Goal: Contribute content

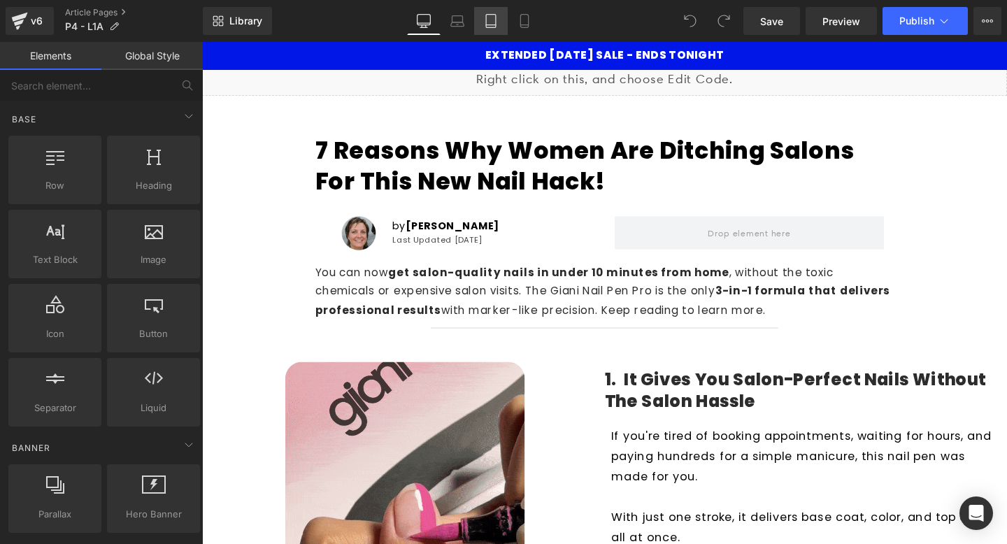
click at [495, 18] on icon at bounding box center [491, 21] width 14 height 14
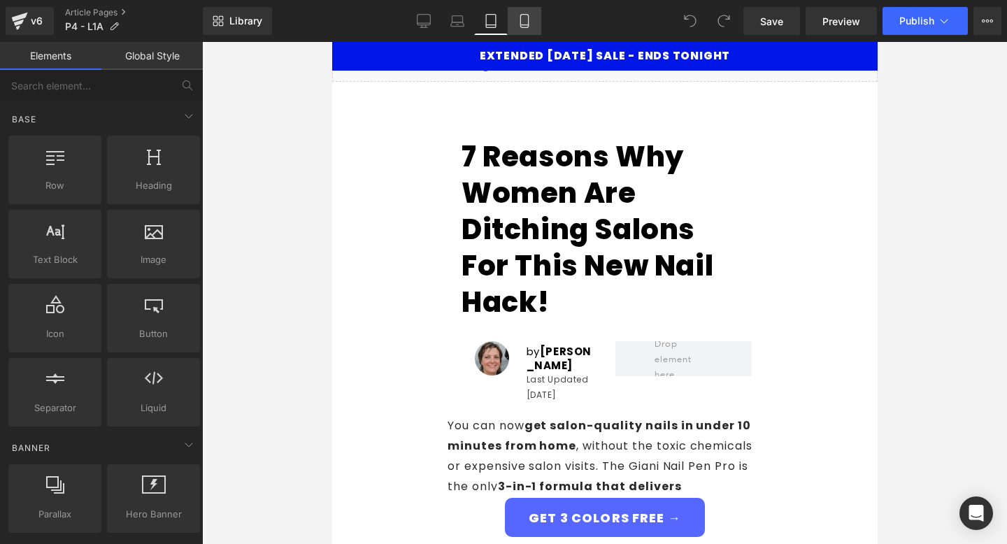
click at [525, 26] on icon at bounding box center [525, 21] width 14 height 14
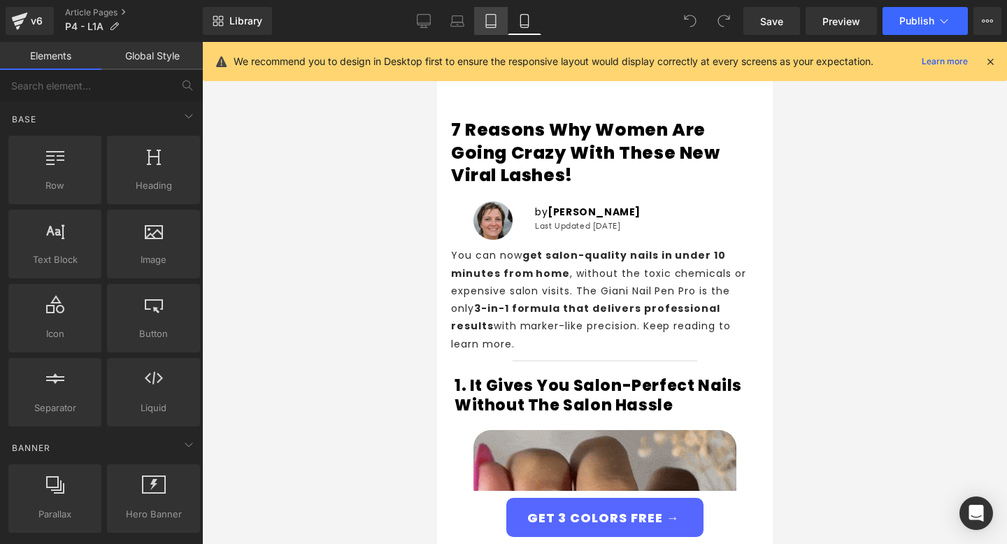
click at [488, 17] on icon at bounding box center [491, 21] width 14 height 14
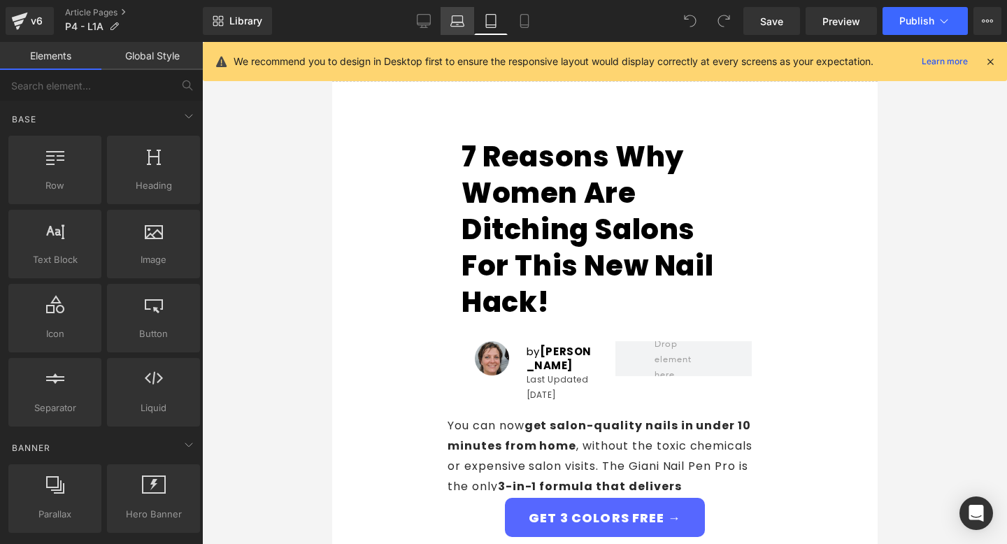
click at [450, 18] on link "Laptop" at bounding box center [458, 21] width 34 height 28
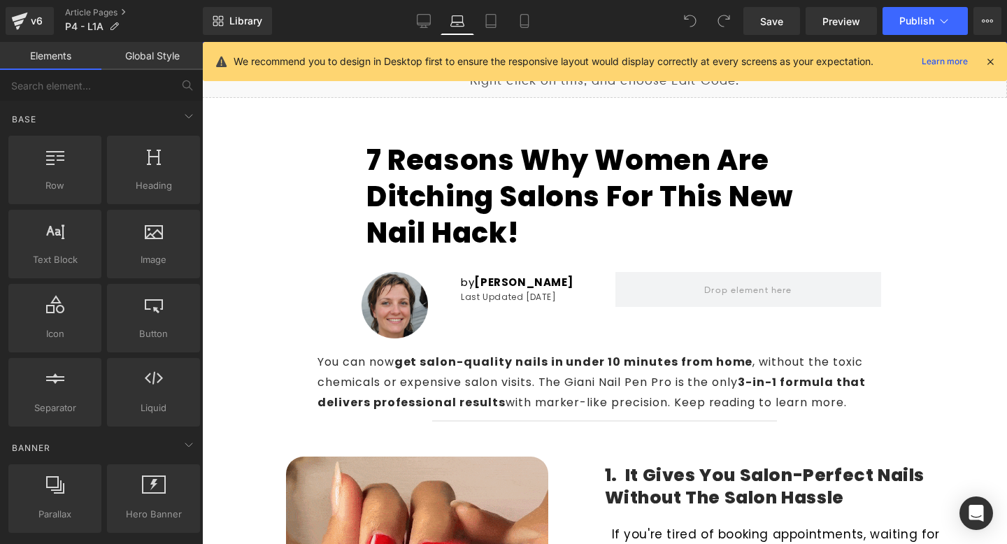
click at [482, 141] on div "7 Reasons Why Women Are Ditching Salons for This New Nail Hack! Heading" at bounding box center [605, 195] width 476 height 111
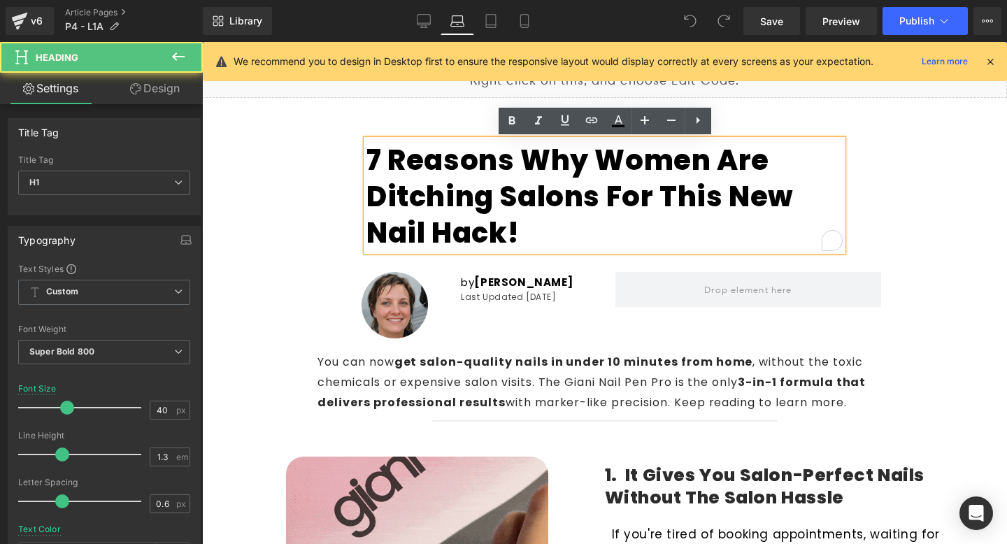
click at [478, 173] on h1 "7 Reasons Why Women Are Ditching Salons for This New Nail Hack!" at bounding box center [605, 196] width 476 height 109
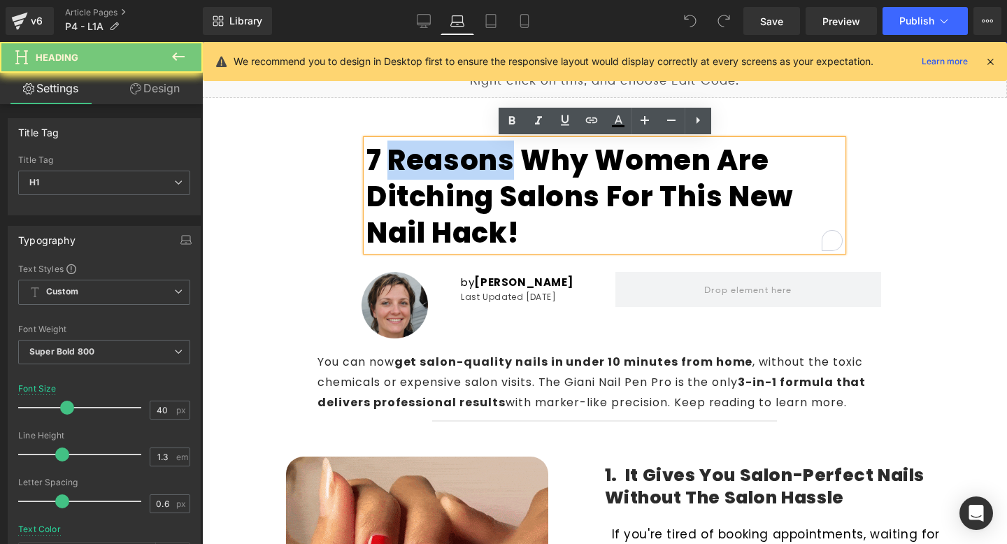
click at [478, 173] on h1 "7 Reasons Why Women Are Ditching Salons for This New Nail Hack!" at bounding box center [605, 196] width 476 height 109
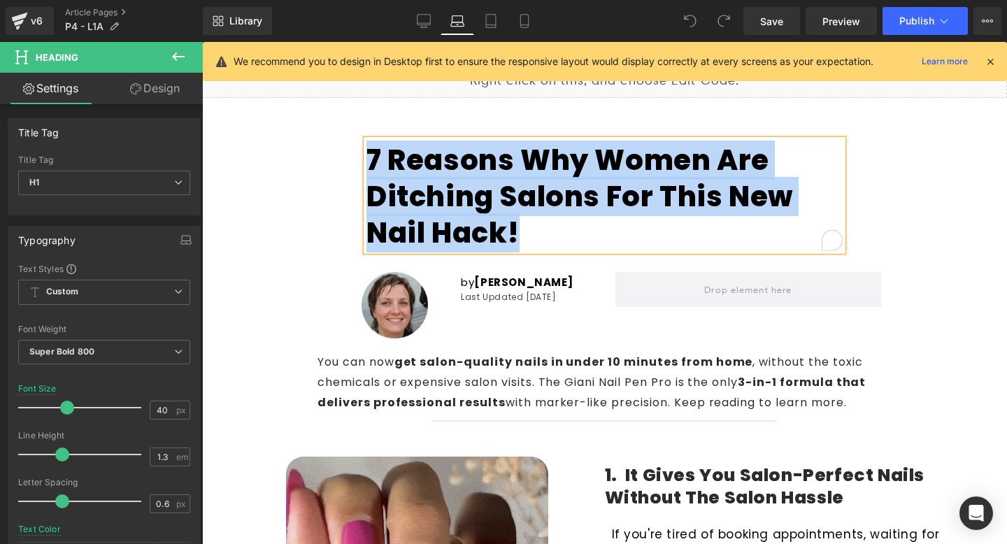
copy h1 "7 Reasons Why Women Are Ditching Salons for This New Nail Hack!"
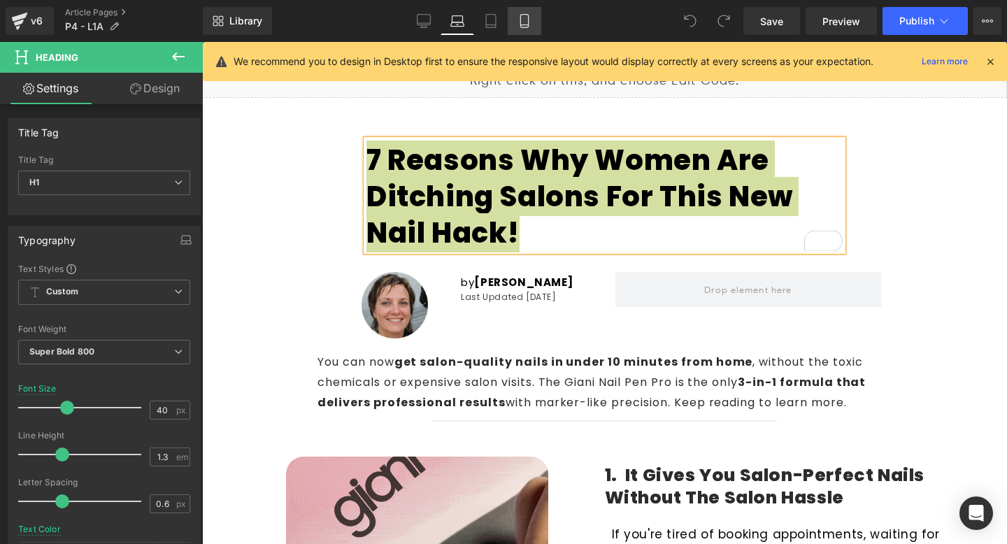
click at [527, 26] on icon at bounding box center [525, 21] width 14 height 14
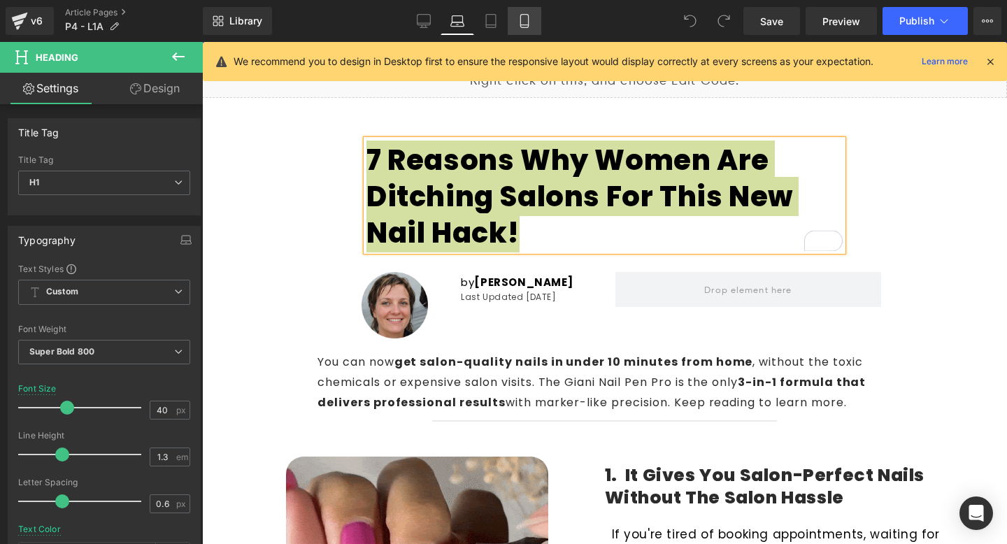
type input "30"
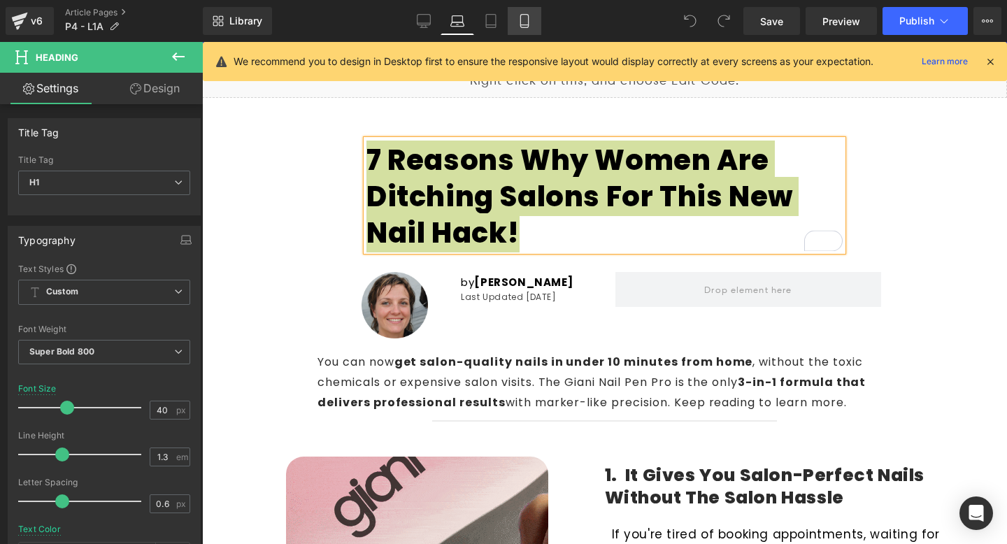
type input "100"
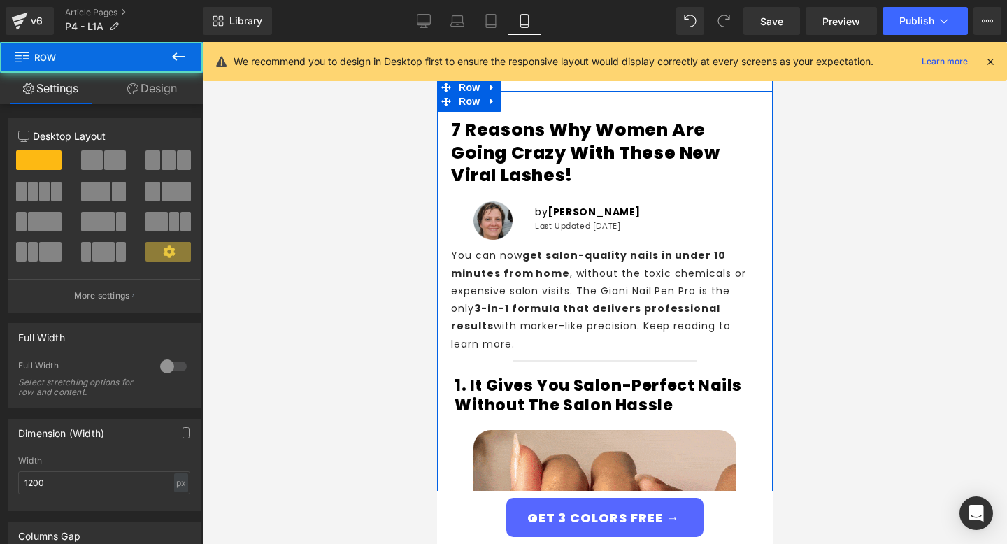
click at [493, 192] on div "7 Reasons Why women are going crazy with these New viral lashes! Heading Image …" at bounding box center [604, 230] width 329 height 278
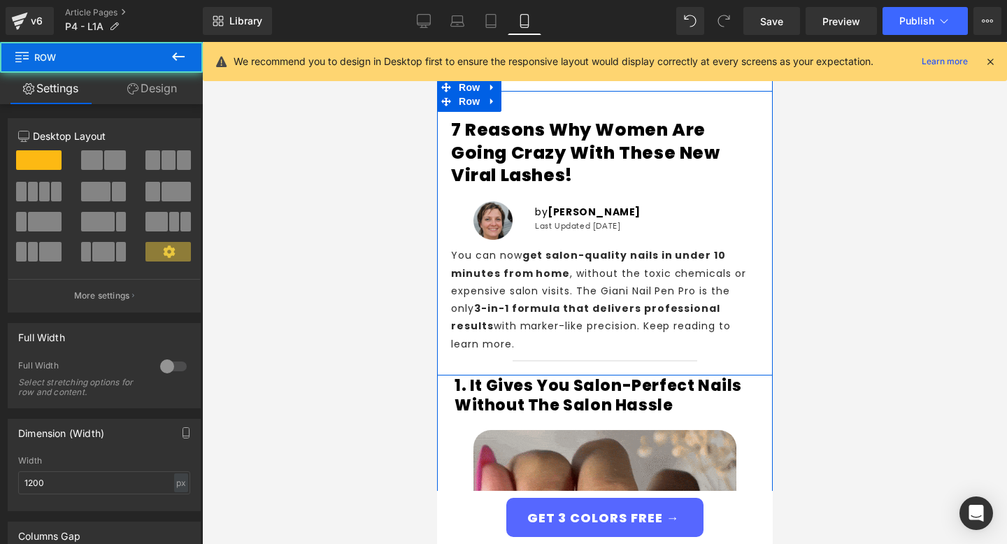
click at [494, 175] on h1 "7 Reasons Why women are going crazy with these New viral lashes!" at bounding box center [604, 153] width 308 height 69
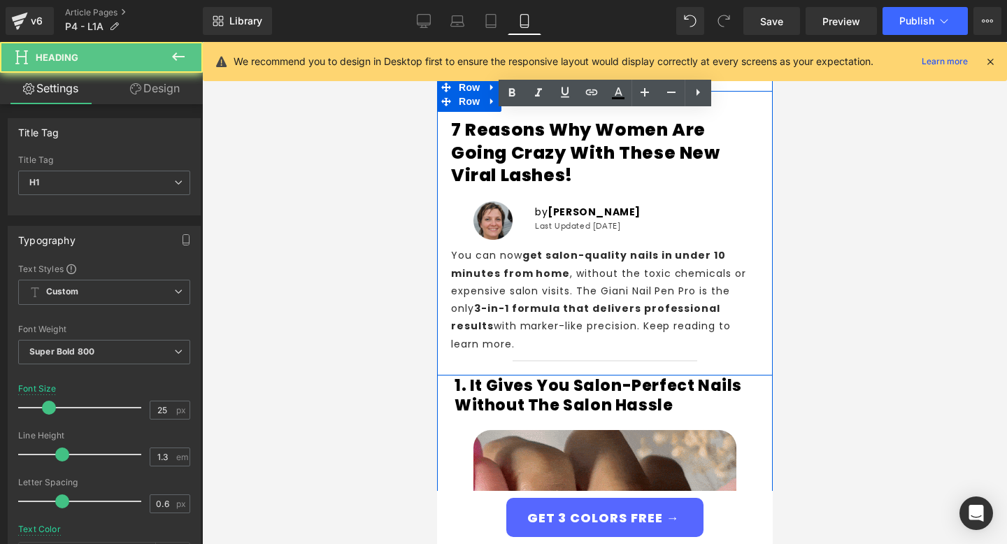
click at [494, 175] on h1 "7 Reasons Why women are going crazy with these New viral lashes!" at bounding box center [604, 153] width 308 height 69
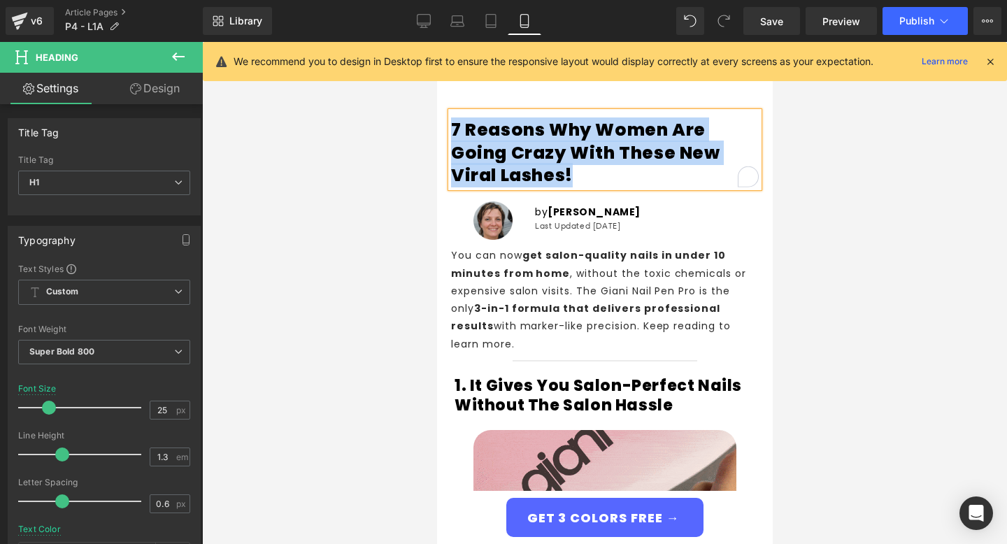
paste div "To enrich screen reader interactions, please activate Accessibility in Grammarl…"
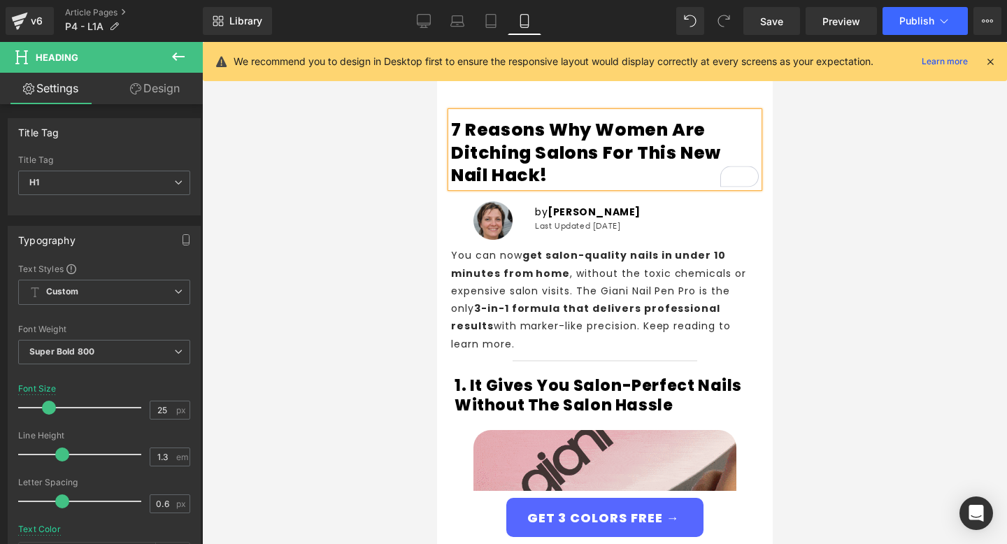
click at [832, 171] on div at bounding box center [604, 293] width 805 height 502
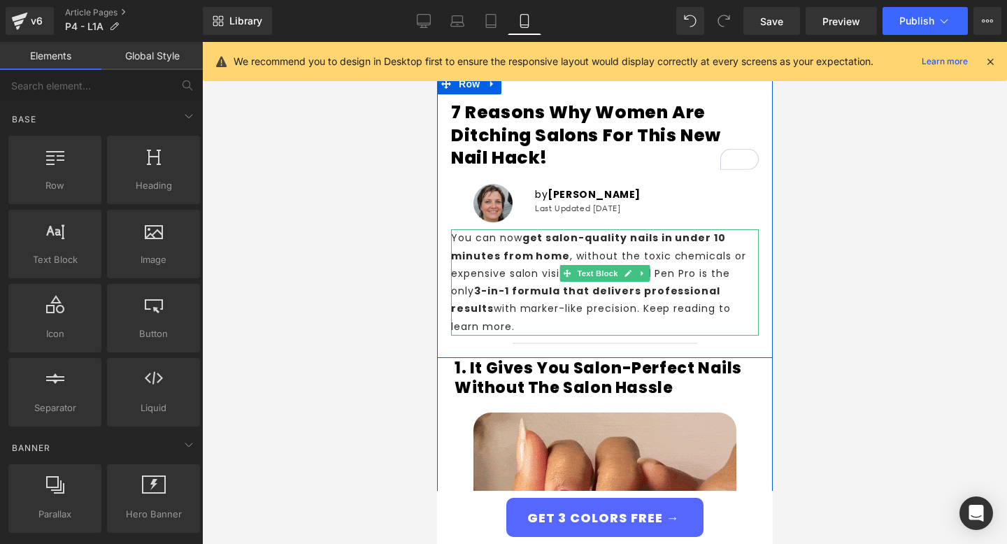
scroll to position [22, 0]
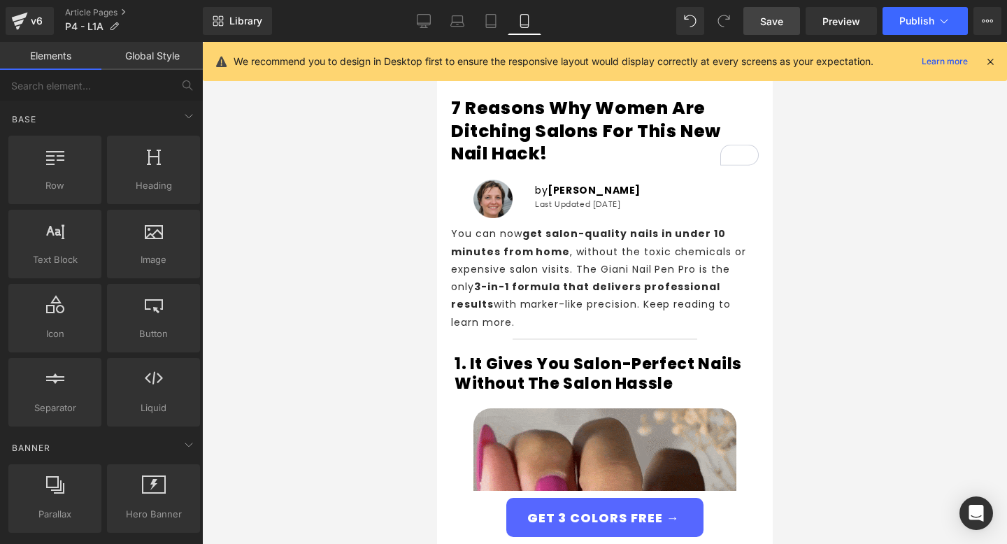
click at [781, 17] on span "Save" at bounding box center [771, 21] width 23 height 15
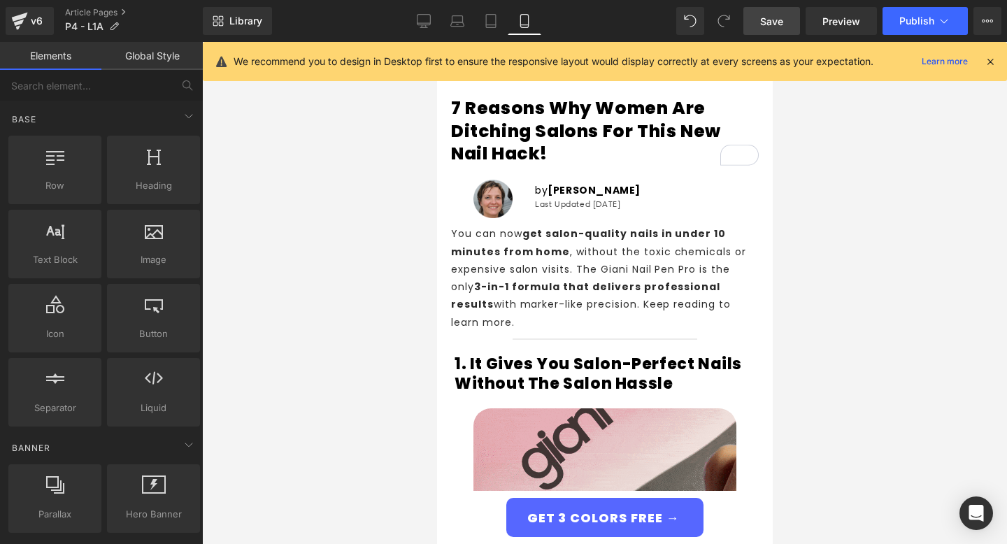
click at [992, 65] on icon at bounding box center [990, 61] width 13 height 13
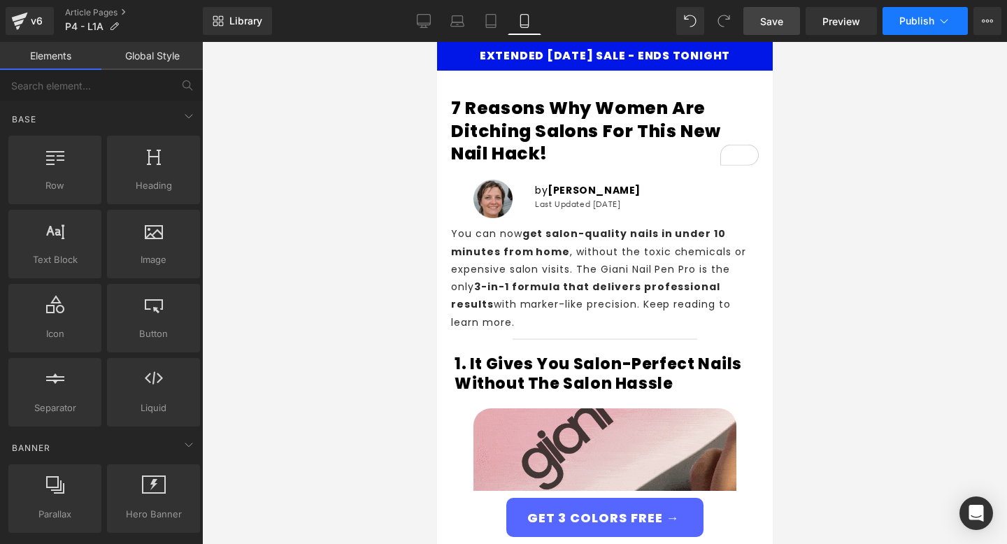
click at [902, 17] on span "Publish" at bounding box center [916, 20] width 35 height 11
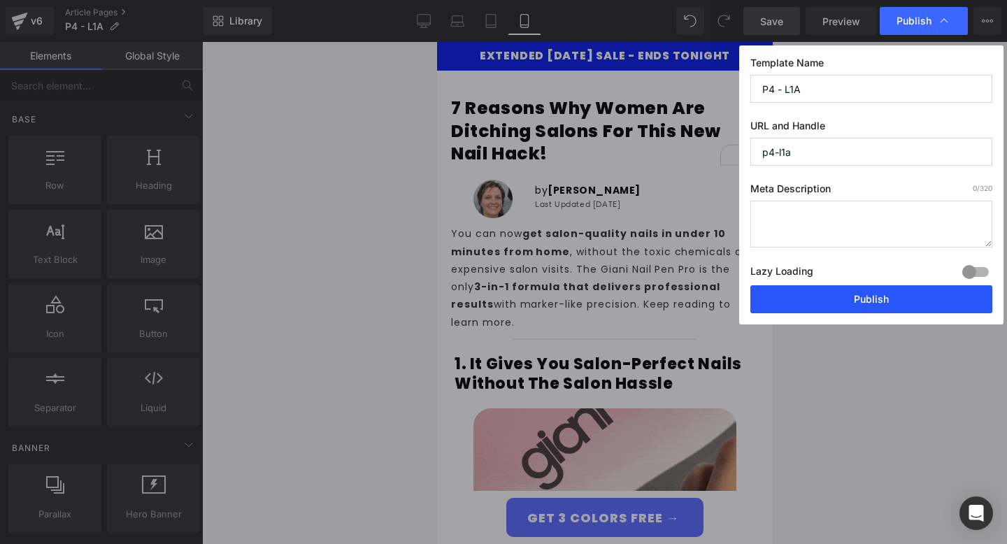
click at [900, 305] on button "Publish" at bounding box center [871, 299] width 242 height 28
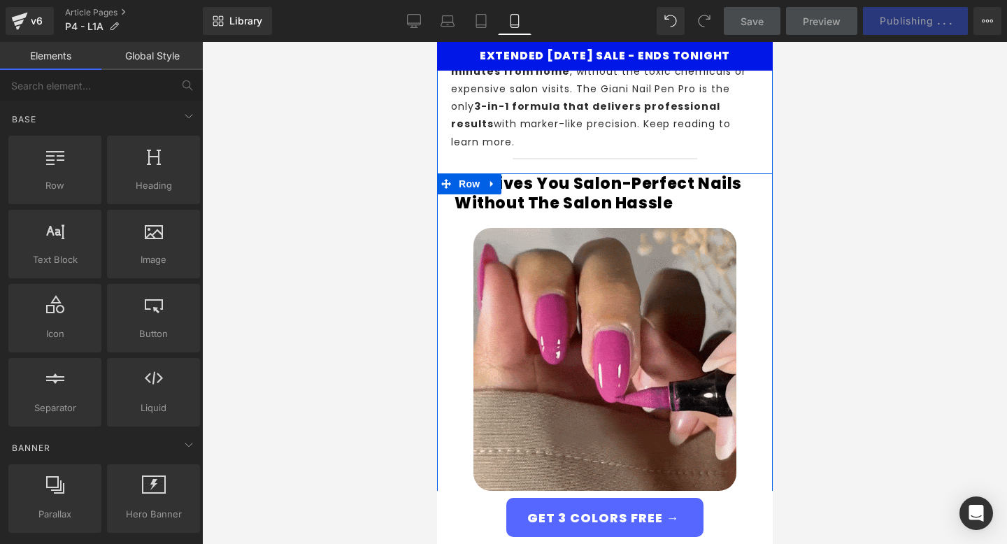
scroll to position [204, 0]
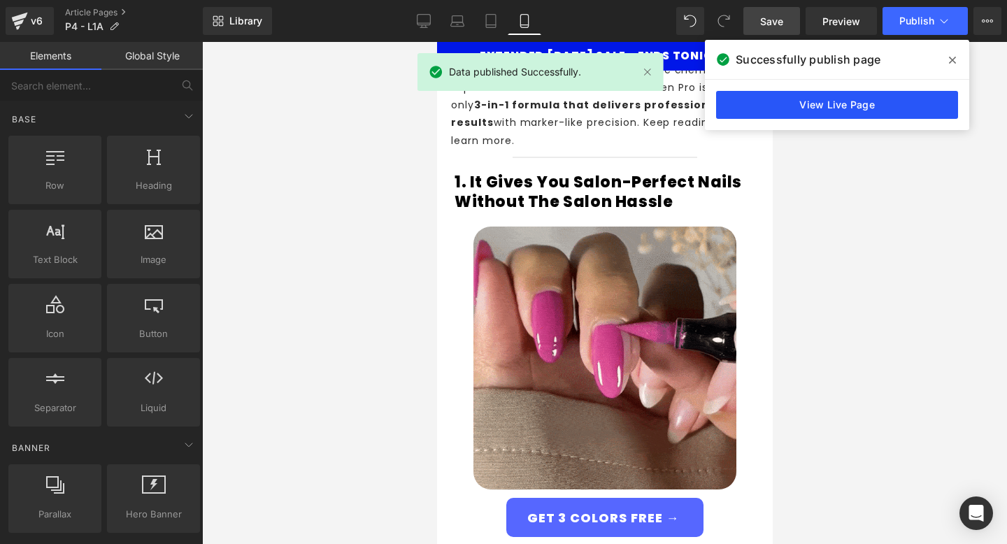
click at [871, 105] on link "View Live Page" at bounding box center [837, 105] width 242 height 28
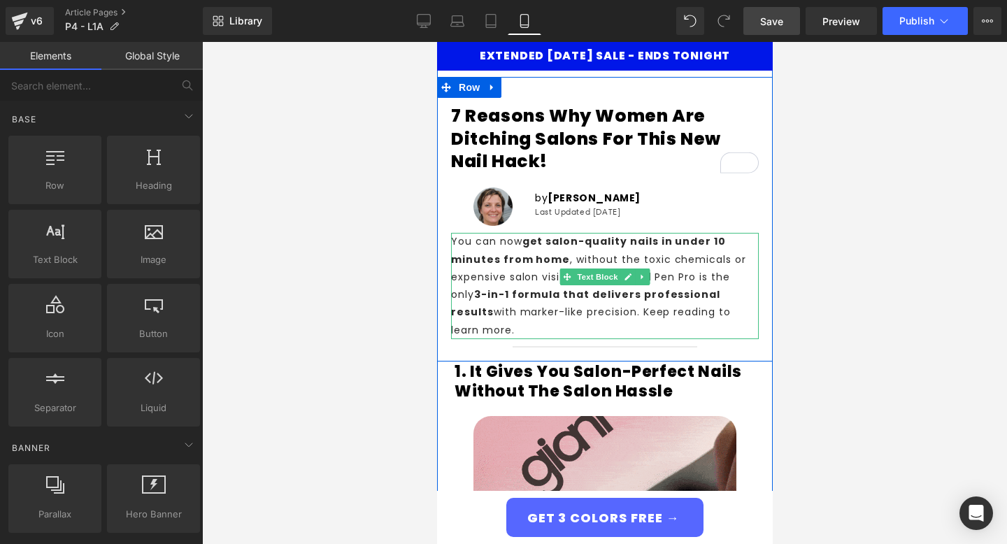
scroll to position [0, 0]
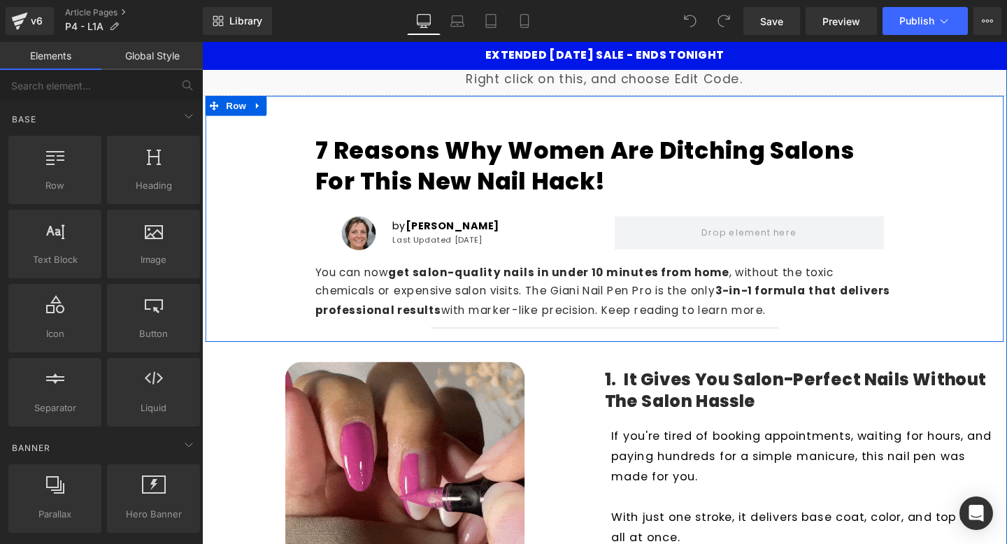
click at [502, 170] on h1 "7 Reasons Why Women Are Ditching Salons for This New Nail Hack!" at bounding box center [625, 173] width 609 height 64
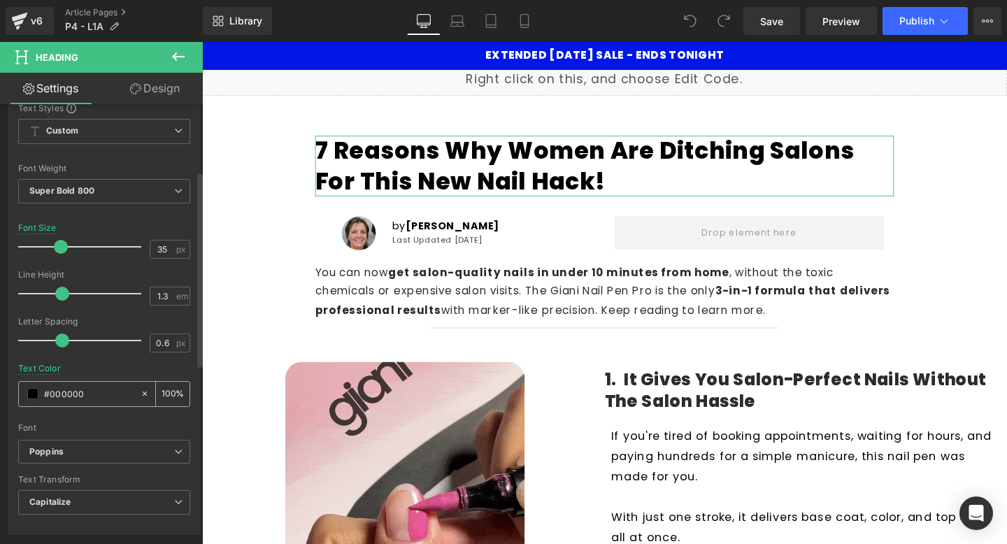
scroll to position [136, 0]
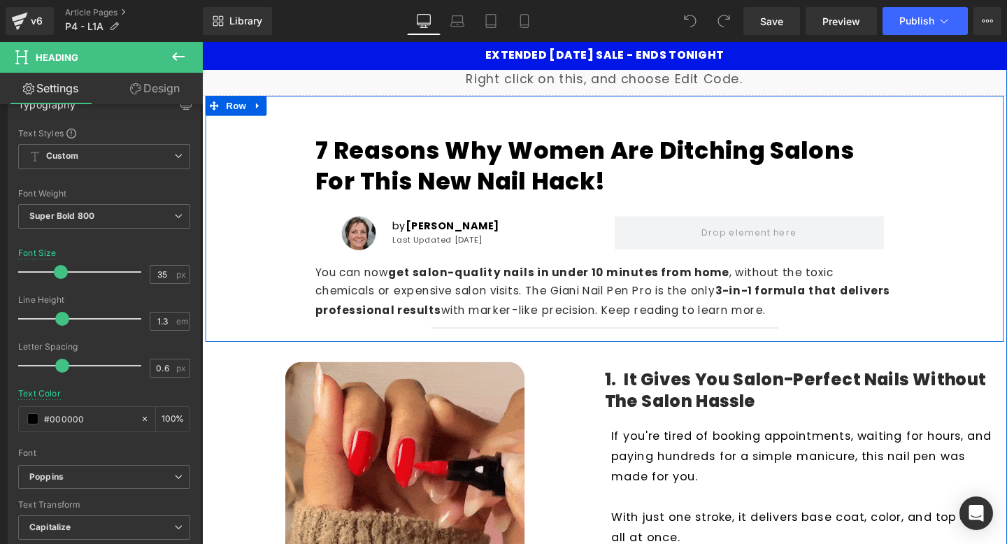
click at [269, 225] on div "7 Reasons Why Women Are Ditching Salons for This New Nail Hack! Heading Image b…" at bounding box center [625, 228] width 839 height 259
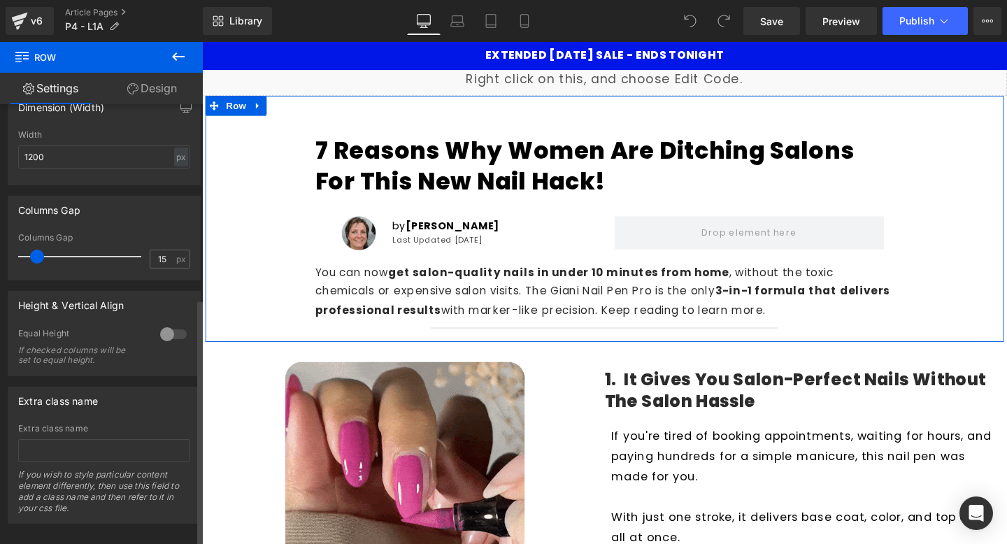
scroll to position [346, 0]
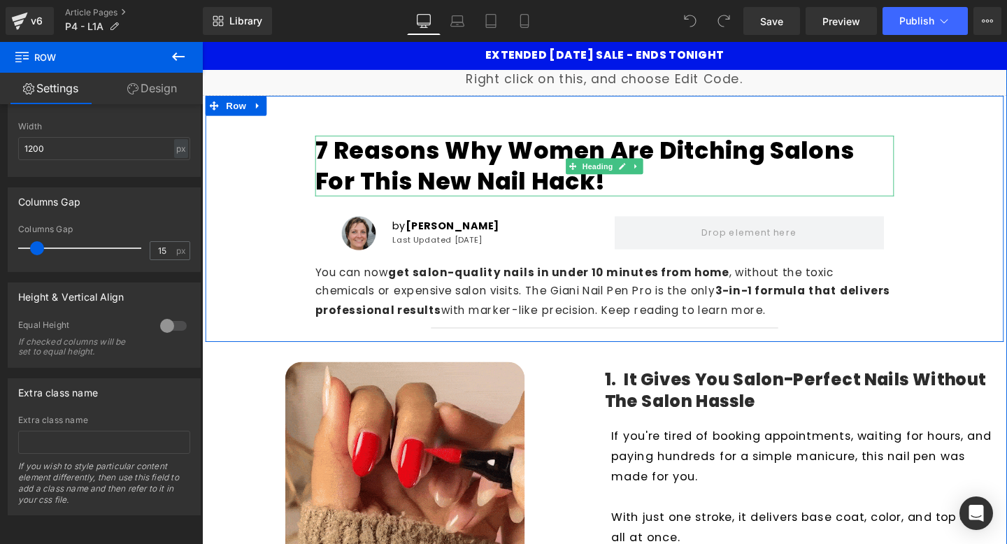
click at [919, 179] on h1 "7 Reasons Why Women Are Ditching Salons for This New Nail Hack!" at bounding box center [625, 173] width 609 height 64
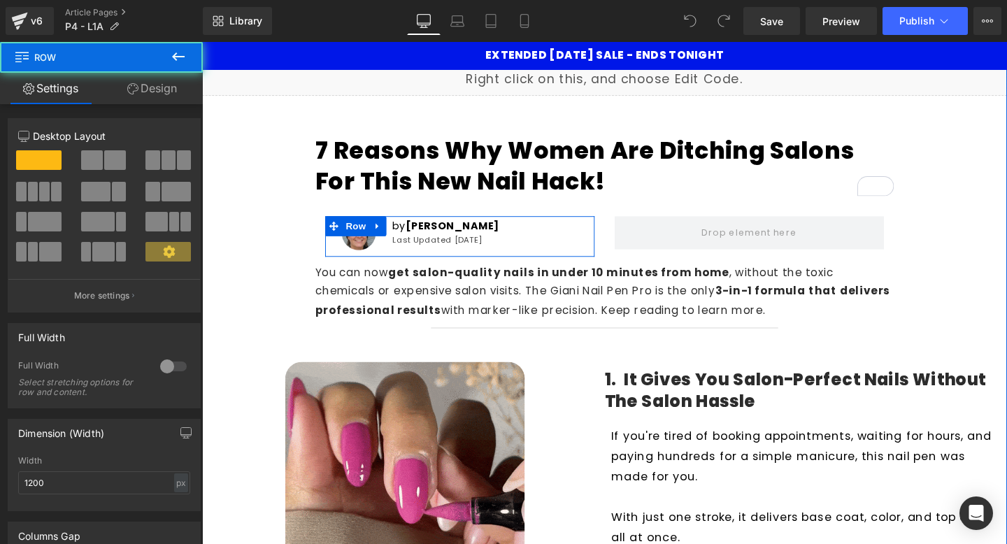
drag, startPoint x: 952, startPoint y: 318, endPoint x: 541, endPoint y: 232, distance: 420.2
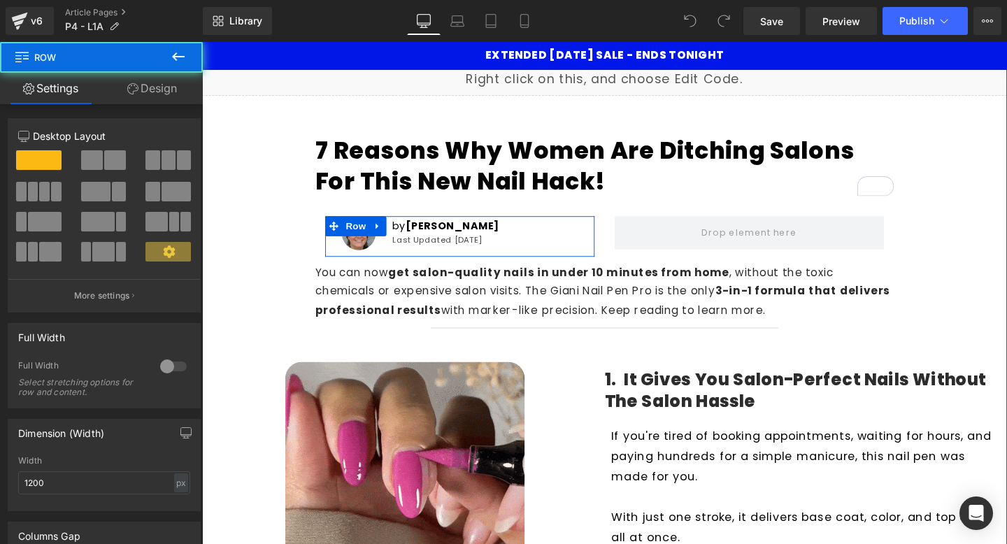
click at [541, 232] on div "7 Reasons Why Women Are Ditching Salons for This New Nail Hack! Heading Image b…" at bounding box center [625, 228] width 839 height 259
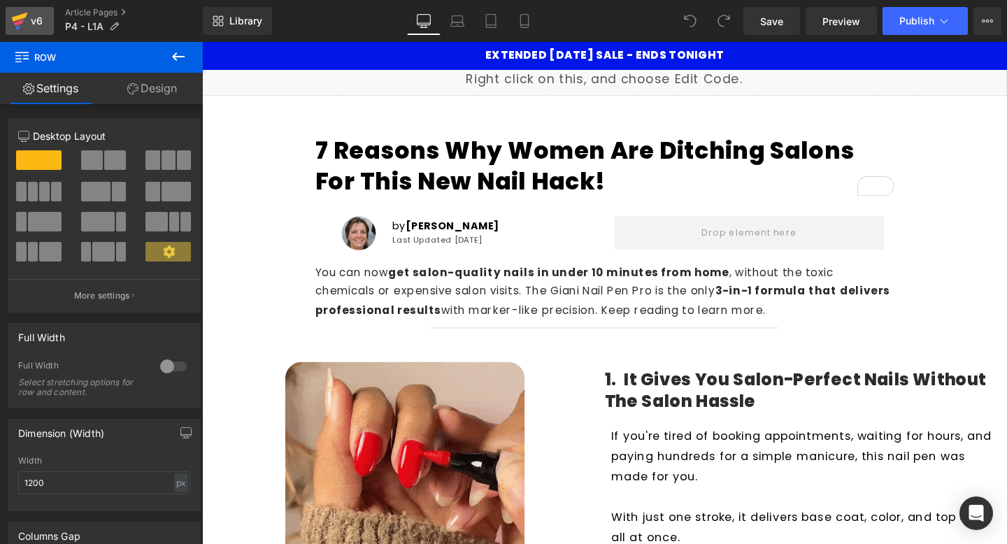
click at [44, 22] on div "v6" at bounding box center [36, 21] width 17 height 18
